Goal: Information Seeking & Learning: Learn about a topic

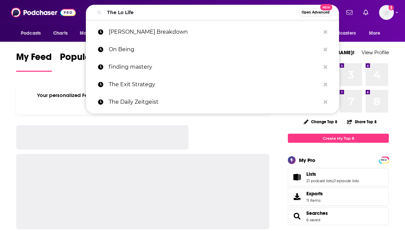
type input "The Lo Life"
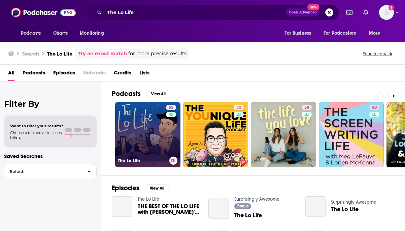
click at [153, 134] on link "55 The Lo Life" at bounding box center [147, 134] width 65 height 65
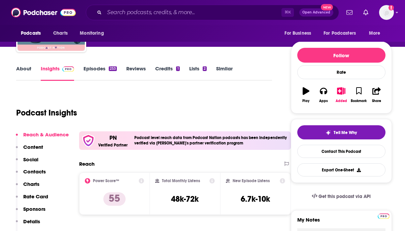
scroll to position [63, 0]
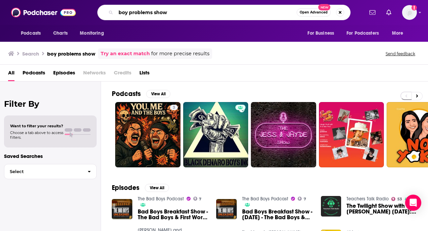
click at [176, 14] on input "boy problems show" at bounding box center [206, 12] width 181 height 11
paste input "Unhinged & Immoral with [PERSON_NAME] and Mecca"
type input "Unhinged & Immoral with [PERSON_NAME] and Mecca"
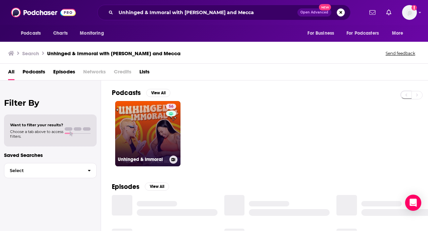
click at [133, 142] on link "56 Unhinged & Immoral" at bounding box center [147, 133] width 65 height 65
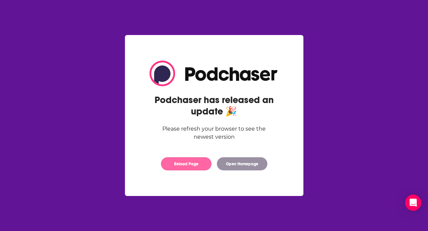
click at [190, 162] on button "Reload Page" at bounding box center [186, 163] width 51 height 13
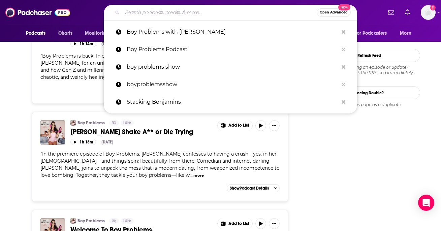
type input "Just Between Us"
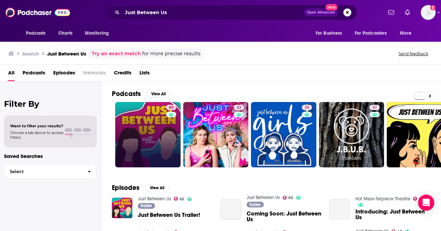
click at [133, 132] on link "65" at bounding box center [147, 134] width 65 height 65
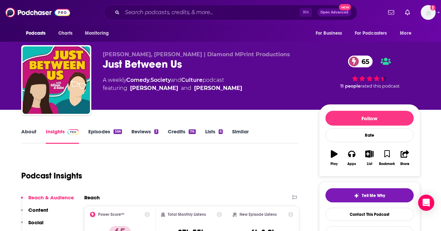
scroll to position [40, 0]
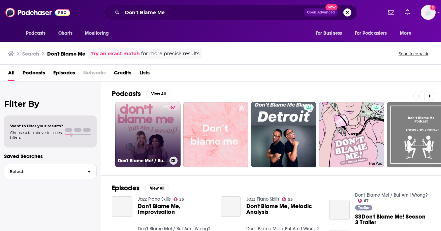
click at [146, 126] on link "67 Don't Blame Me! / But Am I Wrong?" at bounding box center [147, 134] width 65 height 65
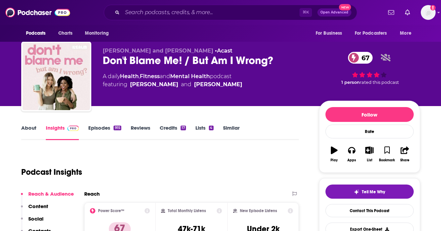
scroll to position [2, 0]
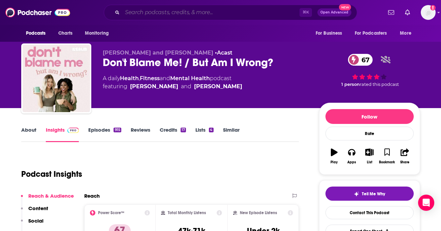
click at [160, 13] on input "Search podcasts, credits, & more..." at bounding box center [210, 12] width 177 height 11
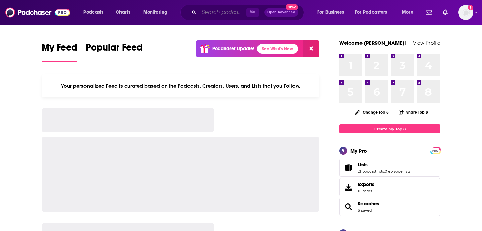
click at [224, 15] on input "Search podcasts, credits, & more..." at bounding box center [222, 12] width 47 height 11
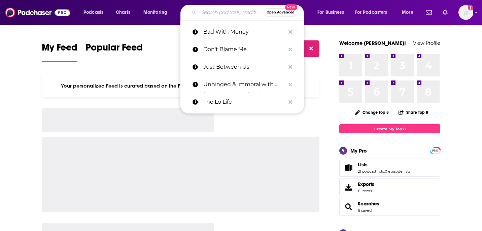
paste input "Just Between Us with [PERSON_NAME] and [PERSON_NAME]"
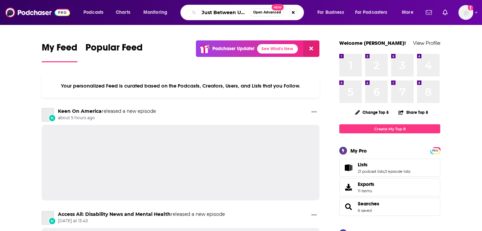
scroll to position [0, 85]
type input "Just Between Us with [PERSON_NAME] and [PERSON_NAME]"
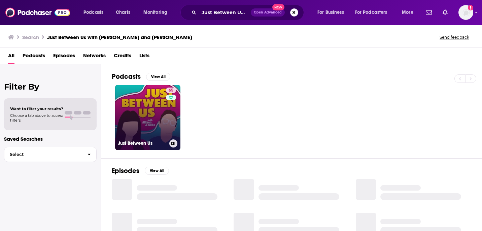
click at [150, 100] on link "65 Just Between Us" at bounding box center [147, 117] width 65 height 65
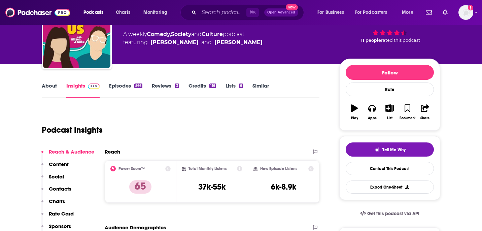
scroll to position [46, 0]
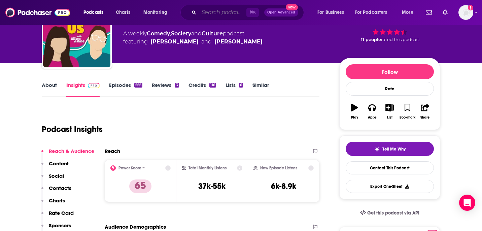
click at [231, 13] on input "Search podcasts, credits, & more..." at bounding box center [222, 12] width 47 height 11
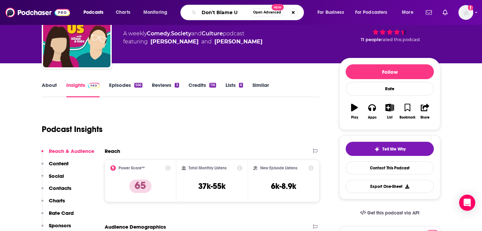
type input "Don't Blame Us"
